Goal: Use online tool/utility: Use online tool/utility

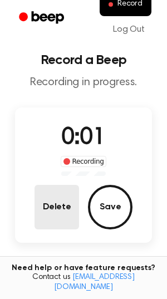
click at [60, 213] on button "Delete" at bounding box center [57, 207] width 45 height 45
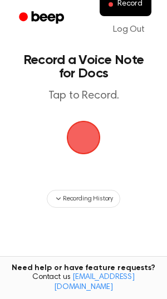
click at [85, 136] on span "button" at bounding box center [83, 137] width 60 height 60
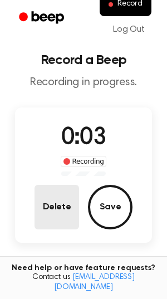
click at [45, 223] on button "Delete" at bounding box center [57, 207] width 45 height 45
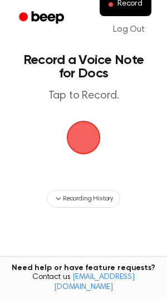
click at [95, 135] on span "button" at bounding box center [83, 137] width 43 height 43
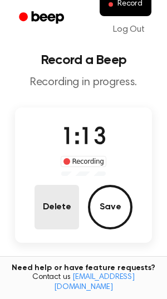
click at [38, 196] on button "Delete" at bounding box center [57, 207] width 45 height 45
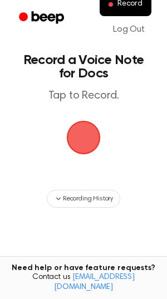
click at [80, 138] on span "button" at bounding box center [83, 137] width 62 height 62
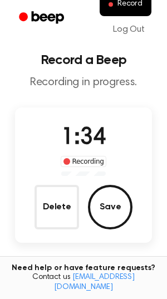
click at [117, 209] on button "Save" at bounding box center [110, 207] width 45 height 45
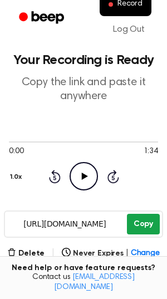
click at [134, 198] on div "0:00 1:34 1.0x Rewind 5 seconds Play Audio Skip 5 seconds" at bounding box center [83, 163] width 149 height 85
click at [134, 219] on button "Copy" at bounding box center [143, 224] width 33 height 21
